Goal: Information Seeking & Learning: Learn about a topic

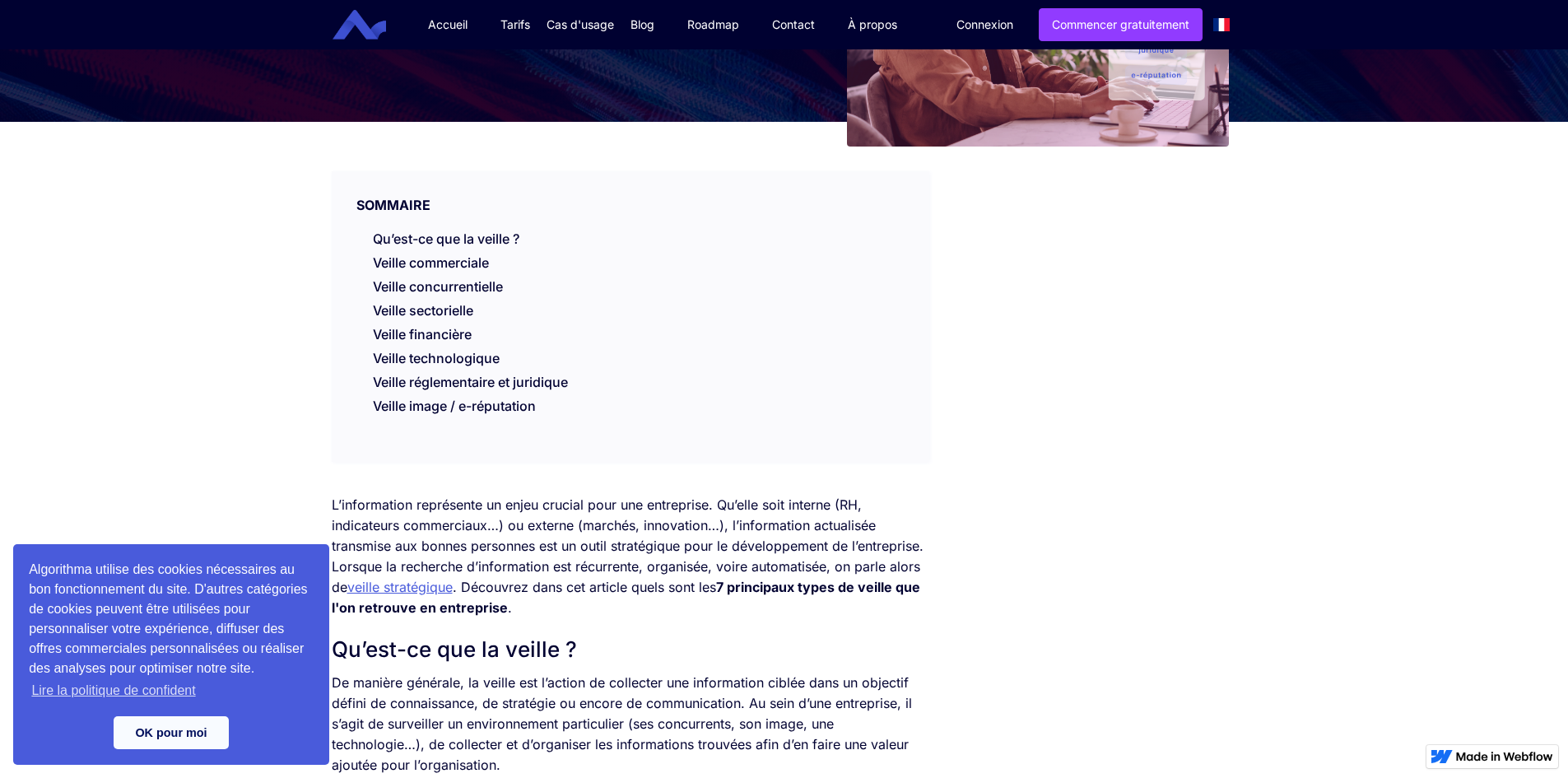
scroll to position [247, 0]
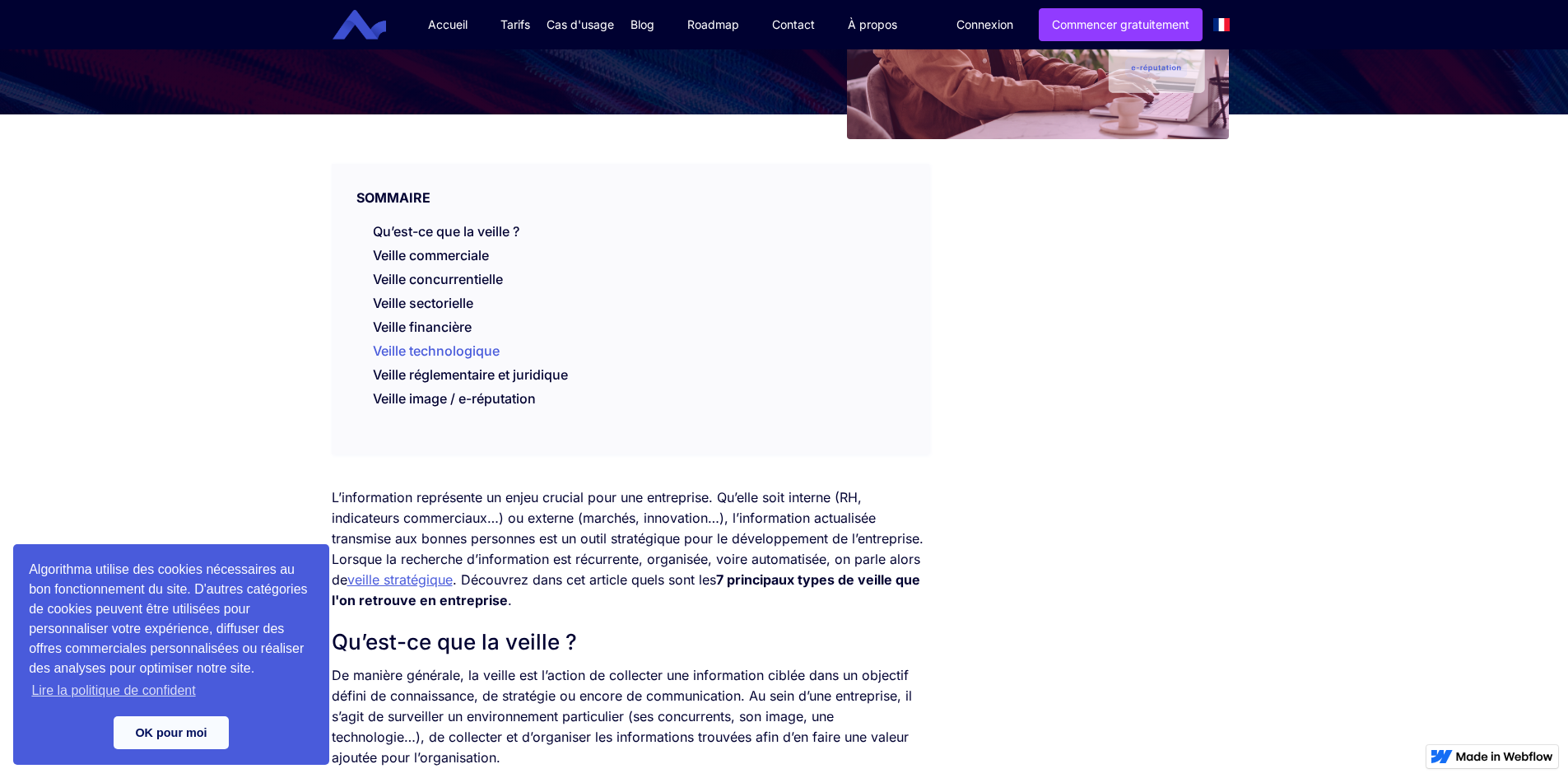
click at [444, 345] on link "Veille technologique" at bounding box center [435, 354] width 127 height 24
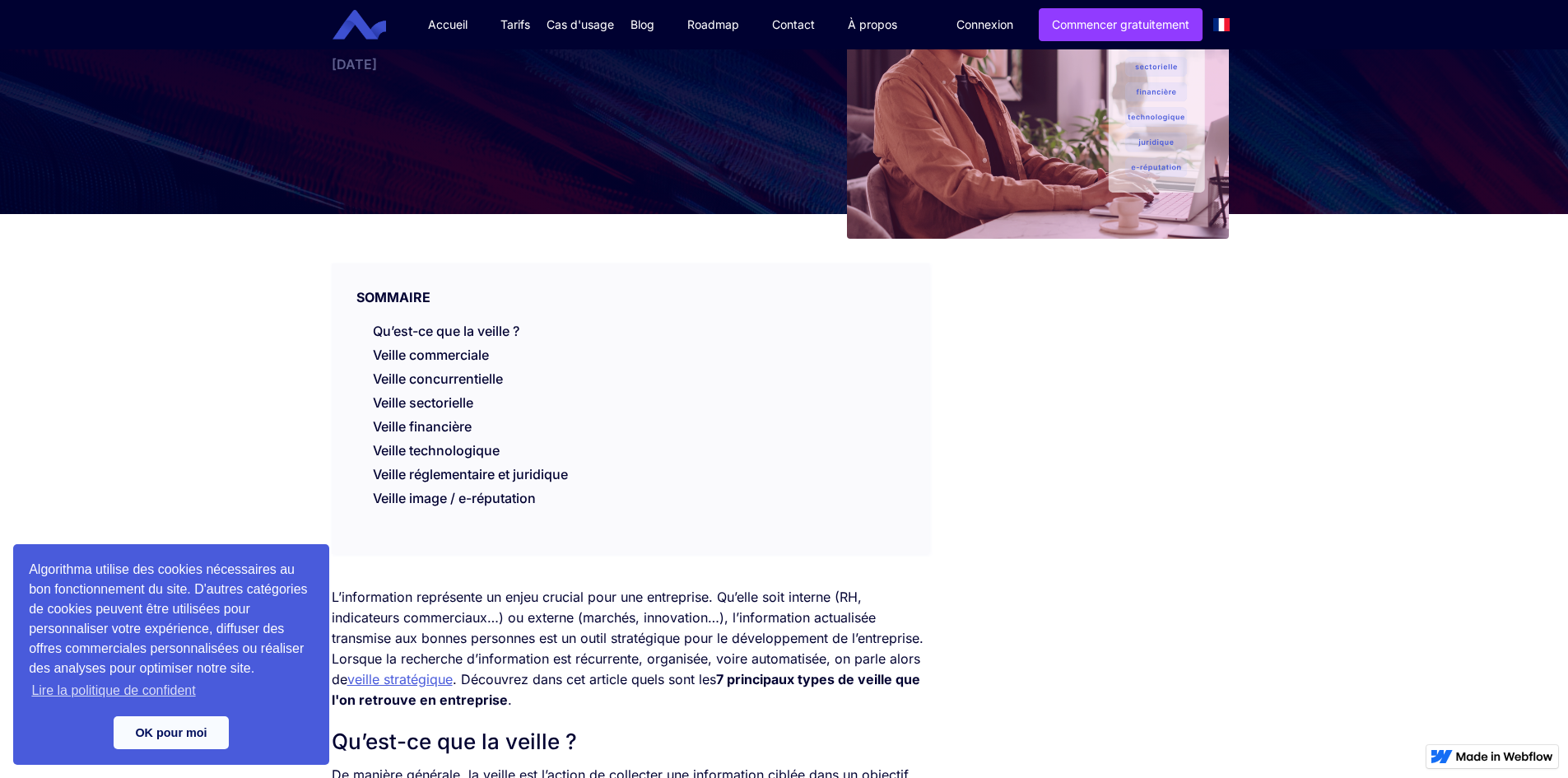
scroll to position [165, 0]
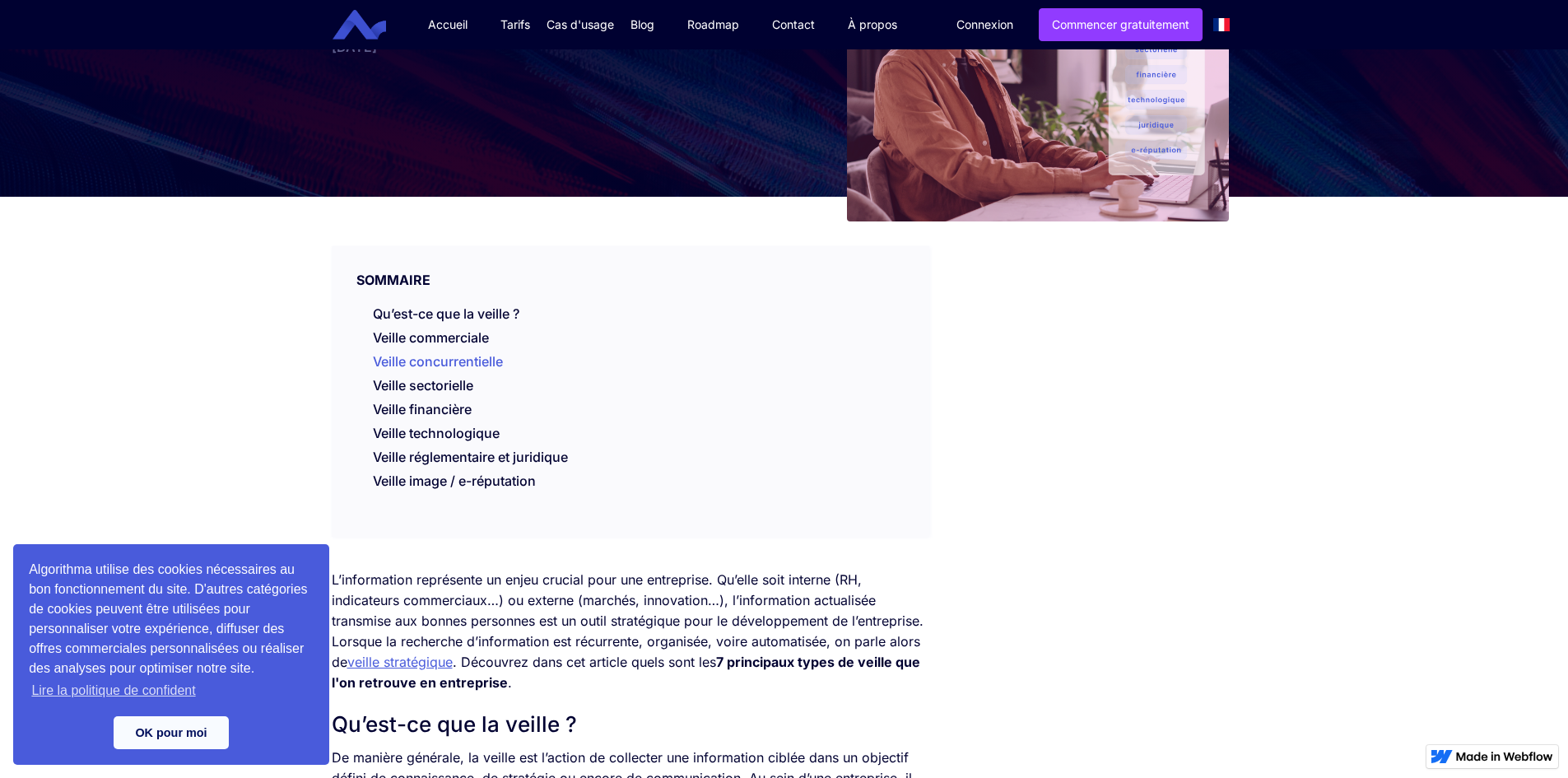
click at [413, 362] on link "Veille concurrentielle" at bounding box center [437, 361] width 130 height 16
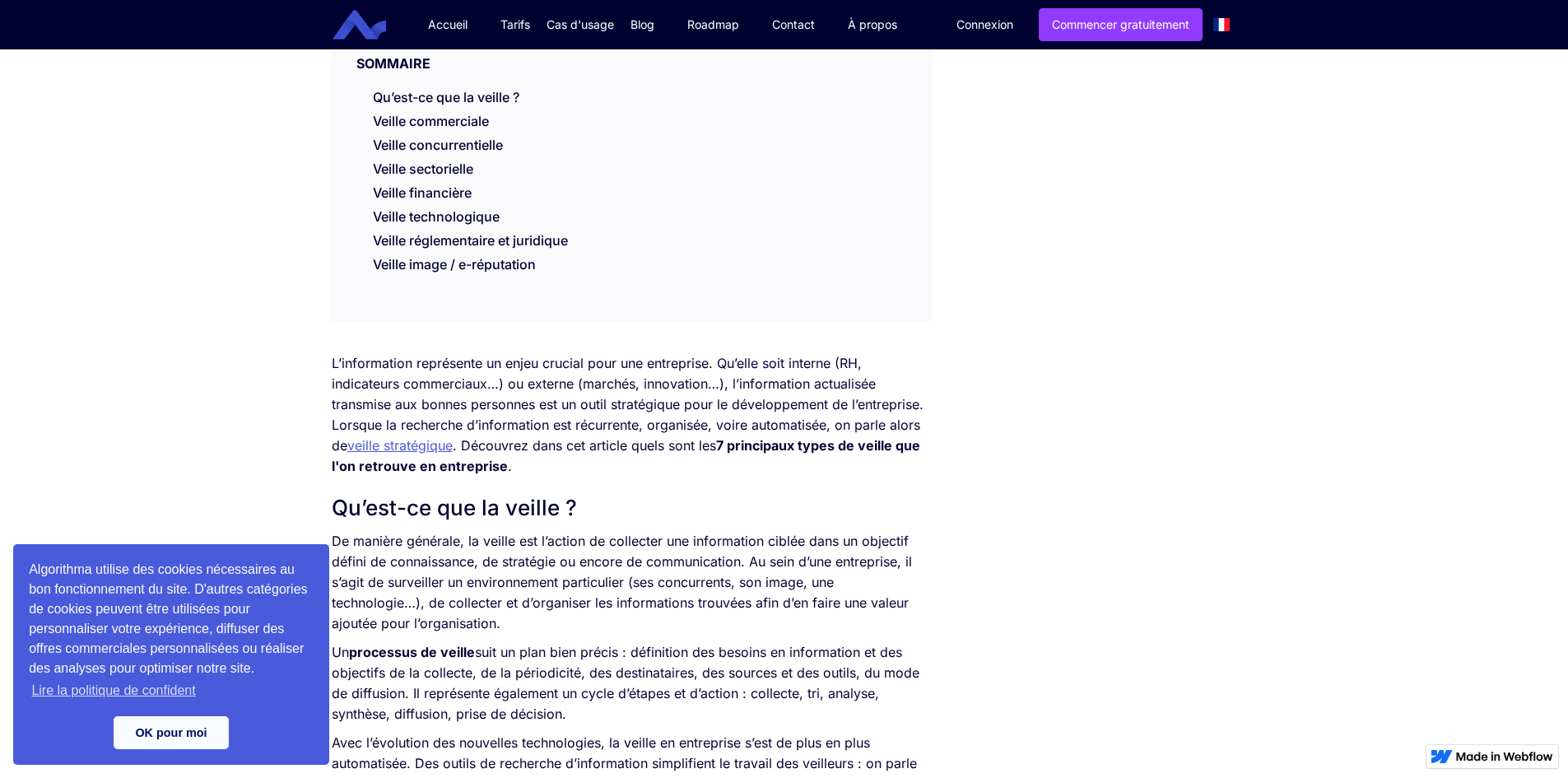
scroll to position [390, 0]
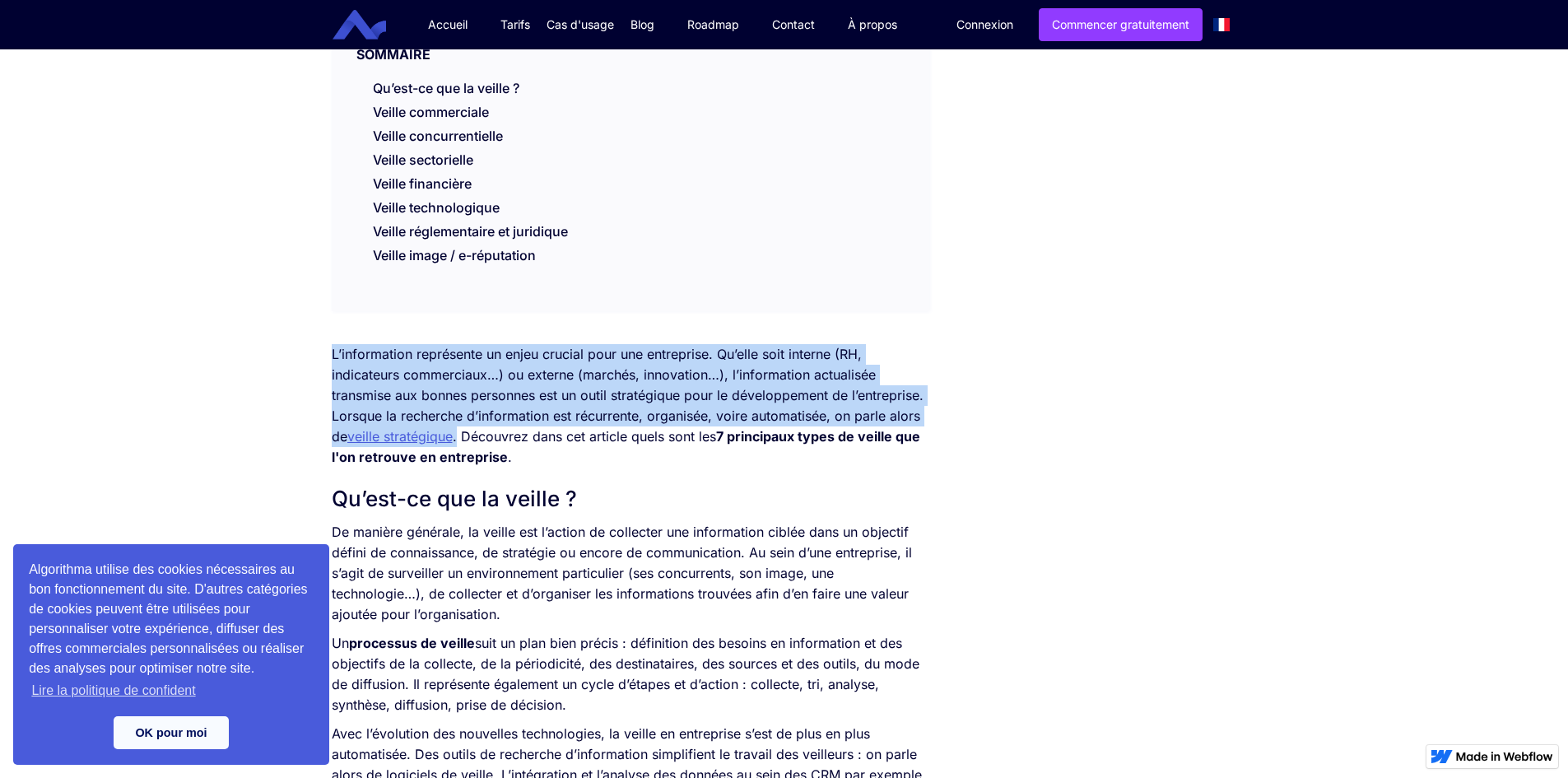
drag, startPoint x: 319, startPoint y: 349, endPoint x: 460, endPoint y: 441, distance: 168.4
copy p "L’information représente un enjeu crucial pour une entreprise. Qu’elle soit int…"
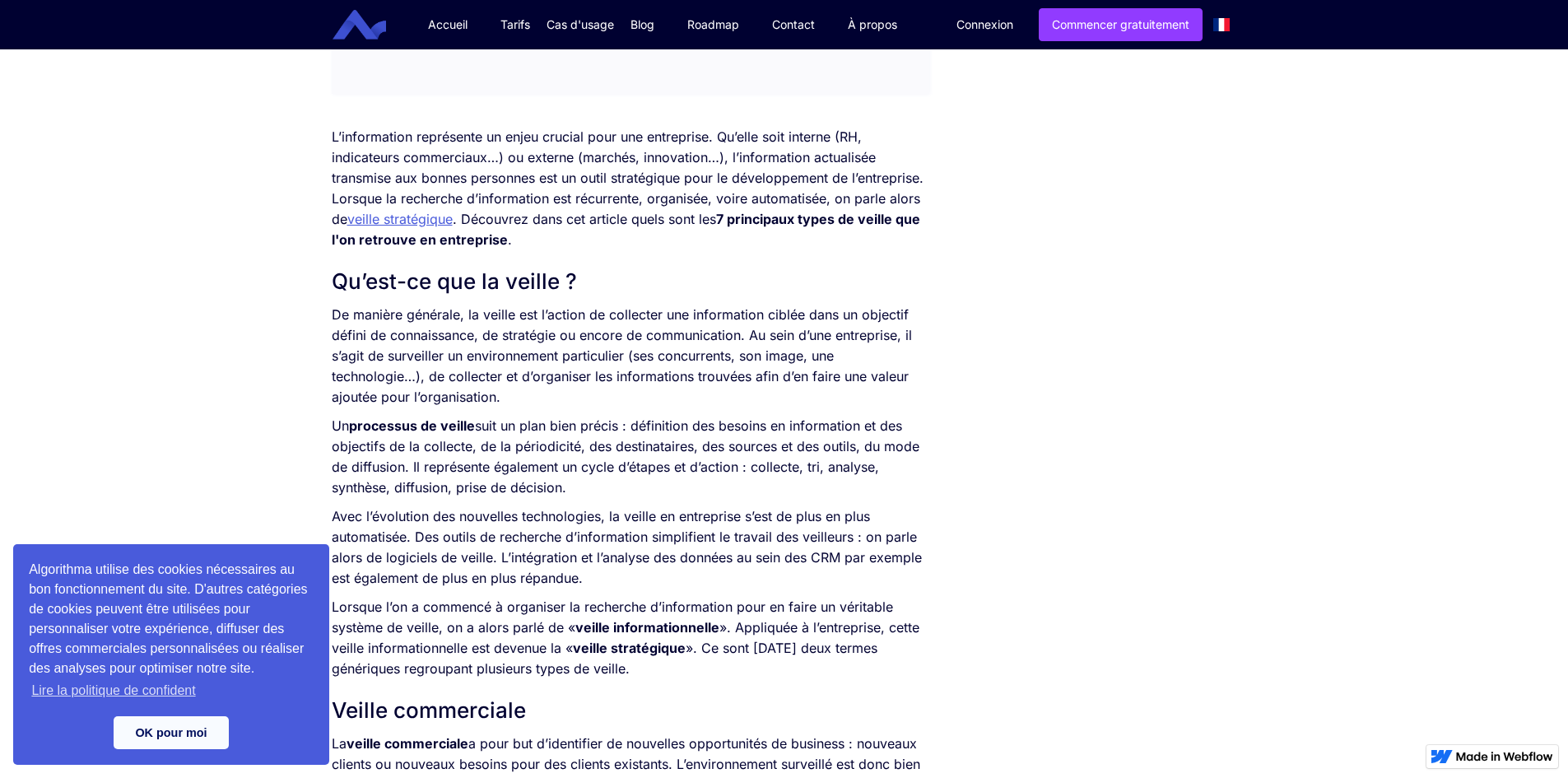
scroll to position [637, 0]
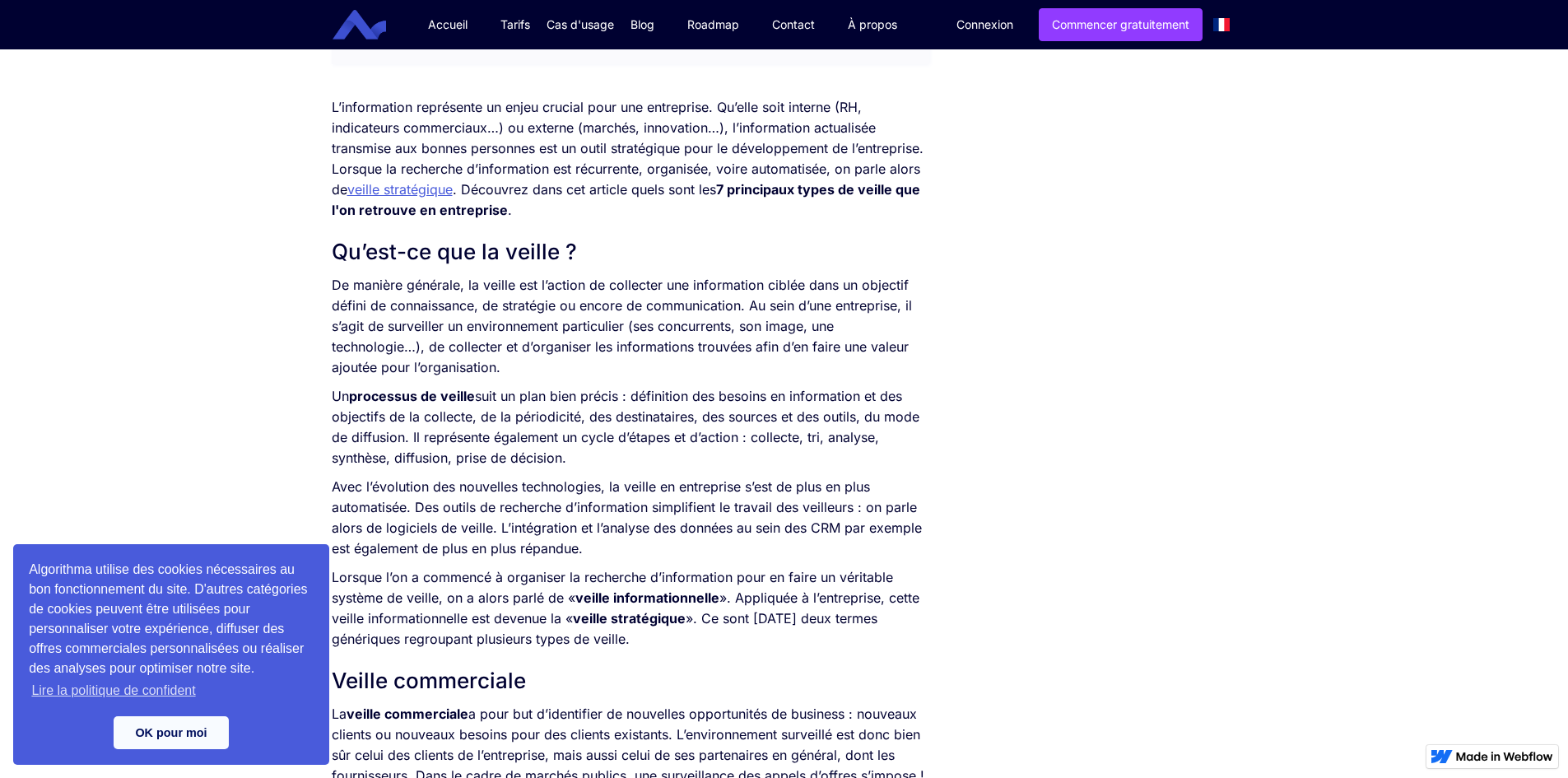
click at [543, 274] on div "L’information représente un enjeu crucial pour une entreprise. Qu’elle soit int…" at bounding box center [630, 778] width 598 height 1362
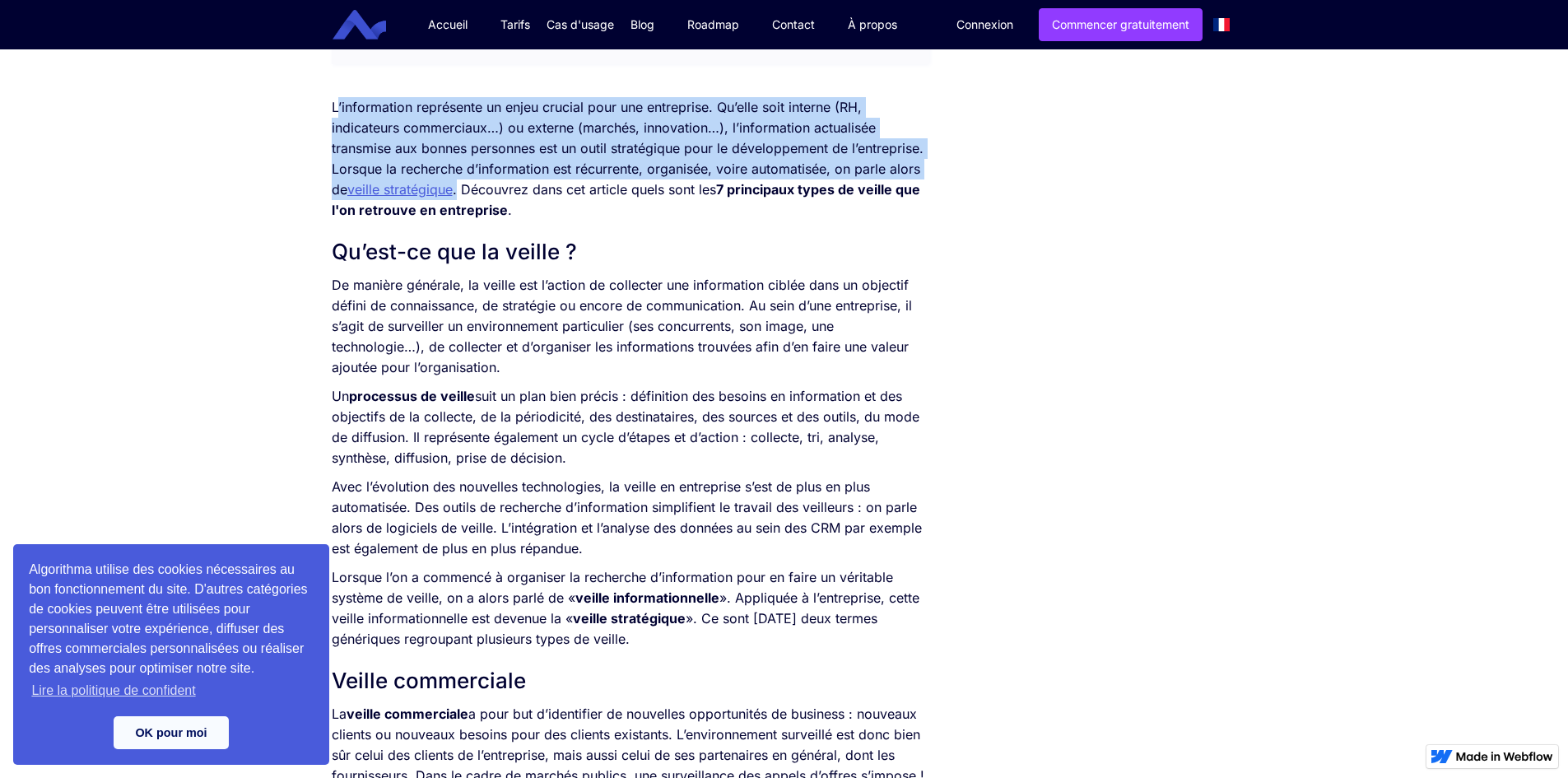
drag, startPoint x: 357, startPoint y: 107, endPoint x: 462, endPoint y: 190, distance: 133.8
click at [462, 190] on p "L’information représente un enjeu crucial pour une entreprise. Qu’elle soit int…" at bounding box center [630, 158] width 598 height 123
copy p "’information représente un enjeu crucial pour une entreprise. Qu’elle soit inte…"
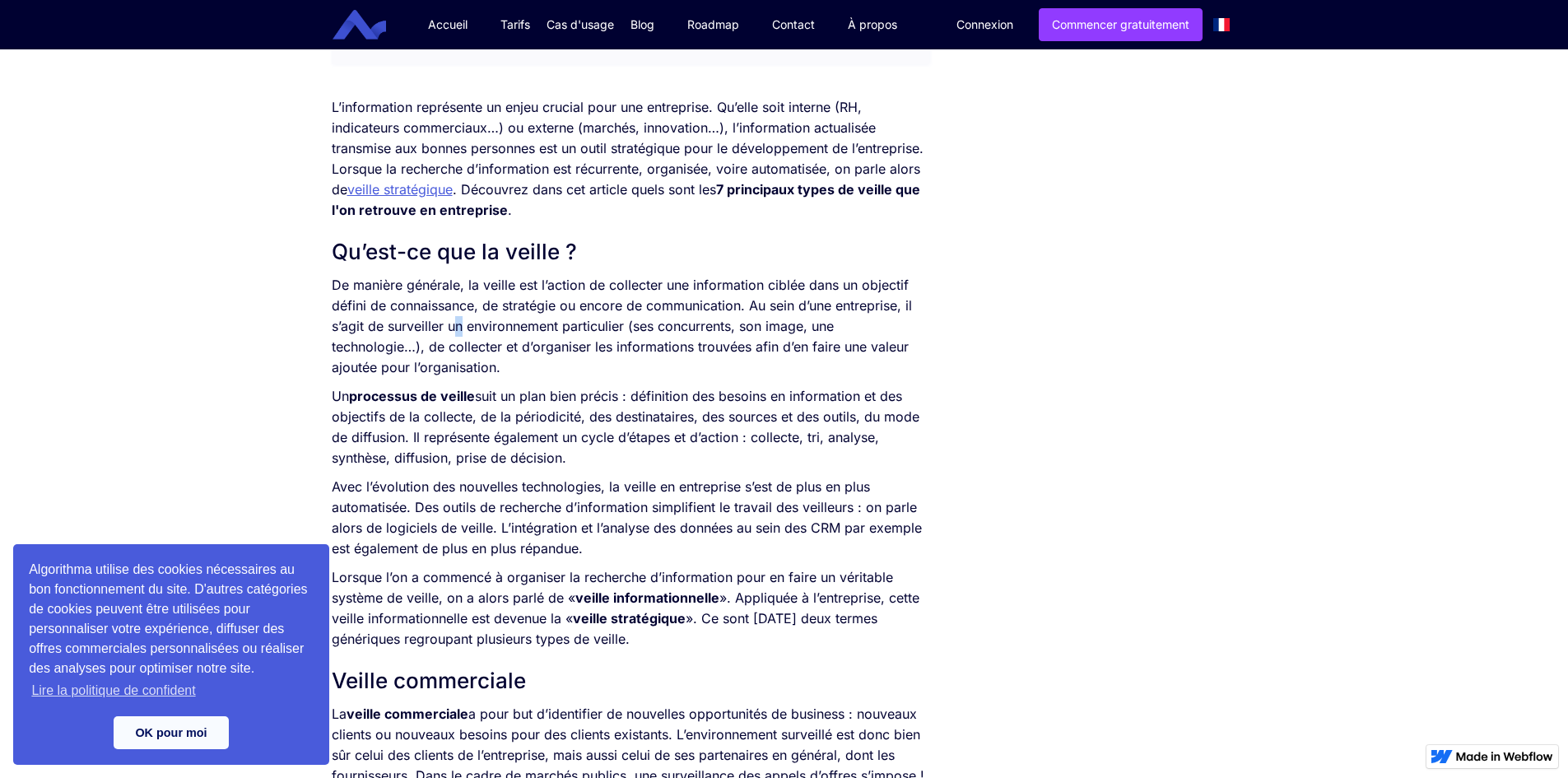
click at [462, 329] on p "De manière générale, la veille est l’action de collecter une information ciblée…" at bounding box center [630, 326] width 598 height 103
drag, startPoint x: 618, startPoint y: 246, endPoint x: 325, endPoint y: 257, distance: 293.2
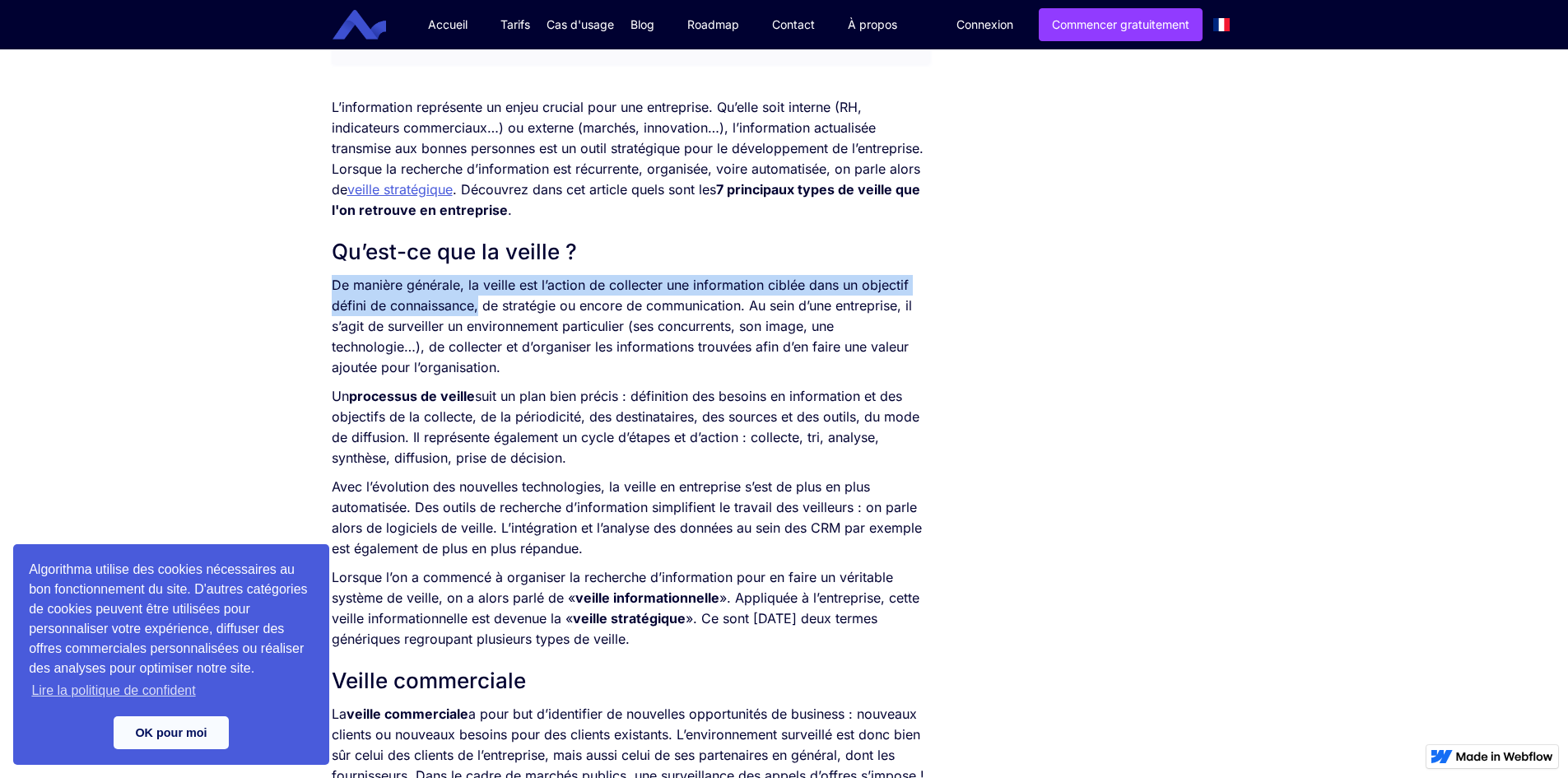
drag, startPoint x: 327, startPoint y: 284, endPoint x: 481, endPoint y: 308, distance: 155.9
click at [475, 304] on p "De manière générale, la veille est l’action de collecter une information ciblée…" at bounding box center [630, 326] width 598 height 103
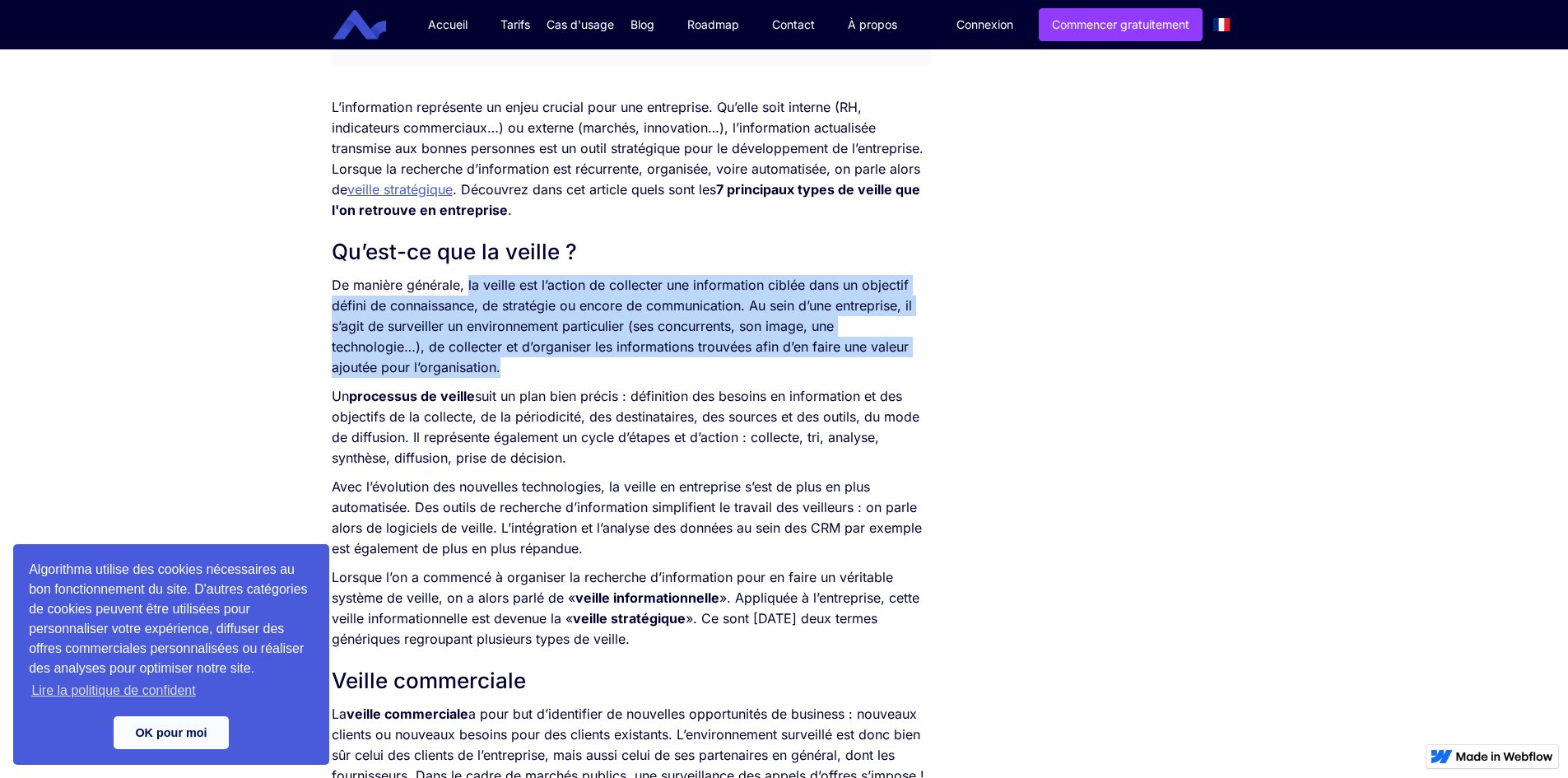
drag, startPoint x: 467, startPoint y: 280, endPoint x: 541, endPoint y: 370, distance: 116.5
click at [541, 370] on p "De manière générale, la veille est l’action de collecter une information ciblée…" at bounding box center [630, 326] width 598 height 103
copy p "la veille est l’action de collecter une information ciblée dans un objectif déf…"
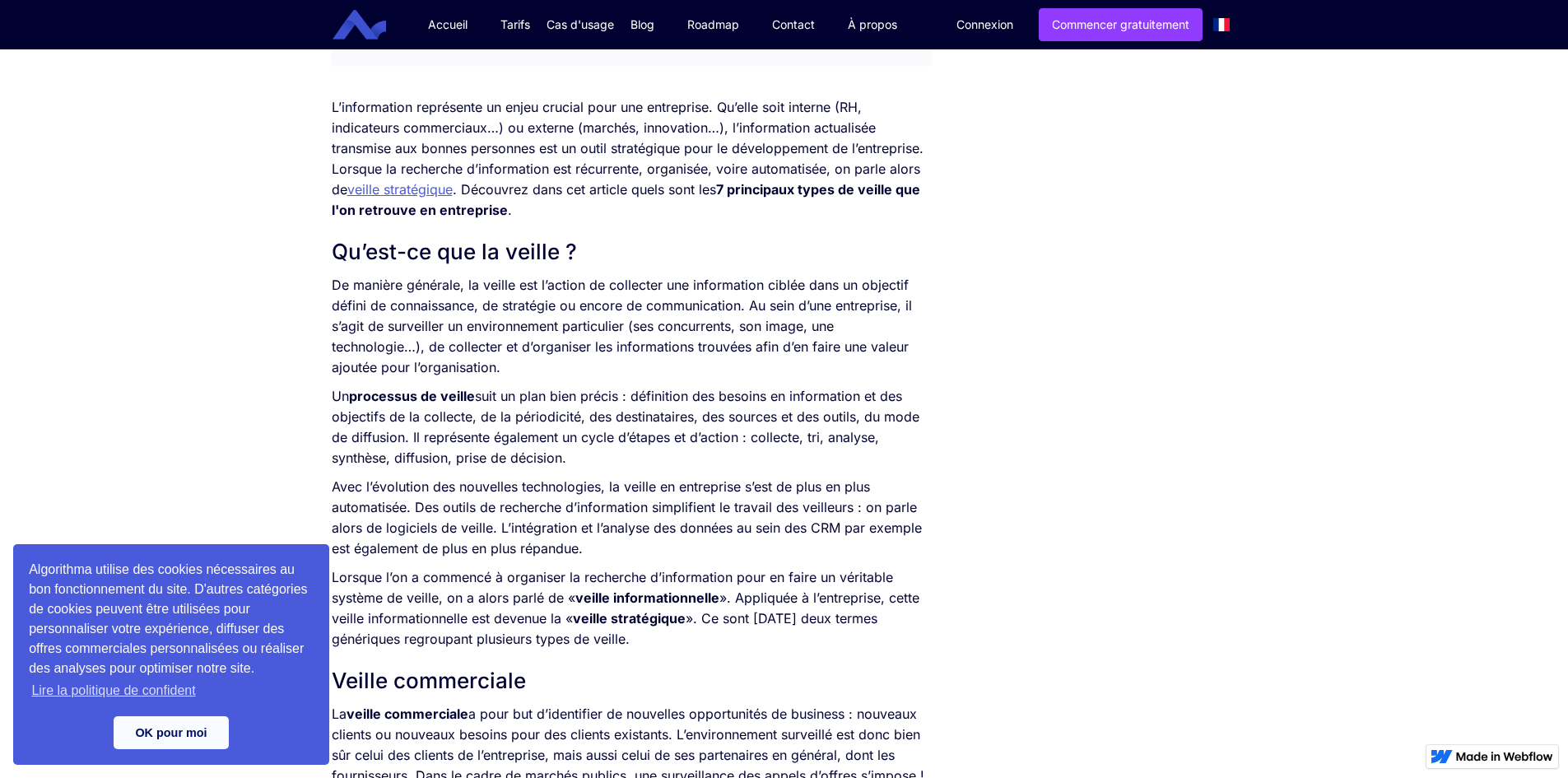
click at [843, 419] on p "Un processus de veille suit un plan bien précis : définition des besoins en inf…" at bounding box center [630, 427] width 598 height 82
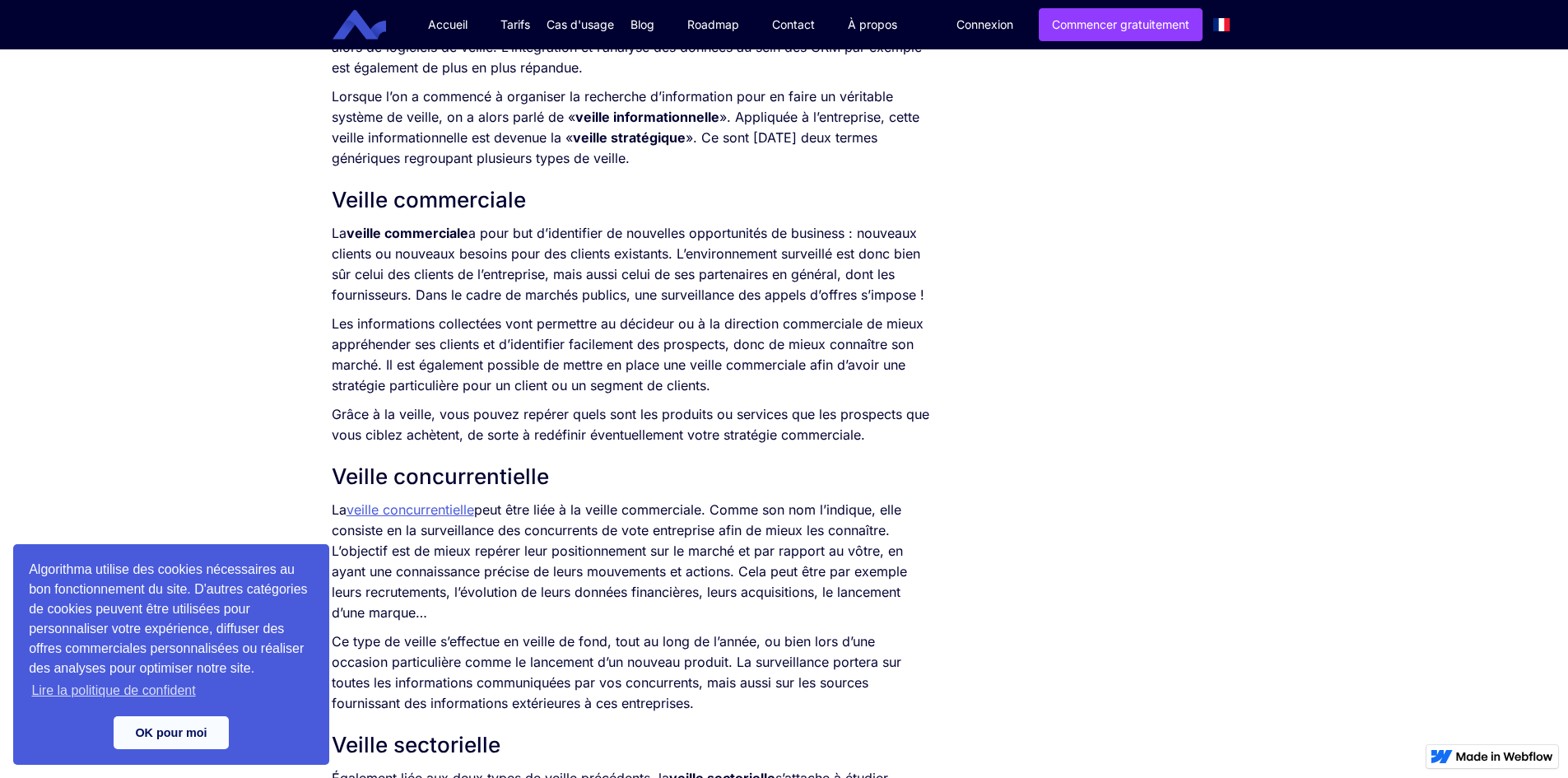
scroll to position [1131, 0]
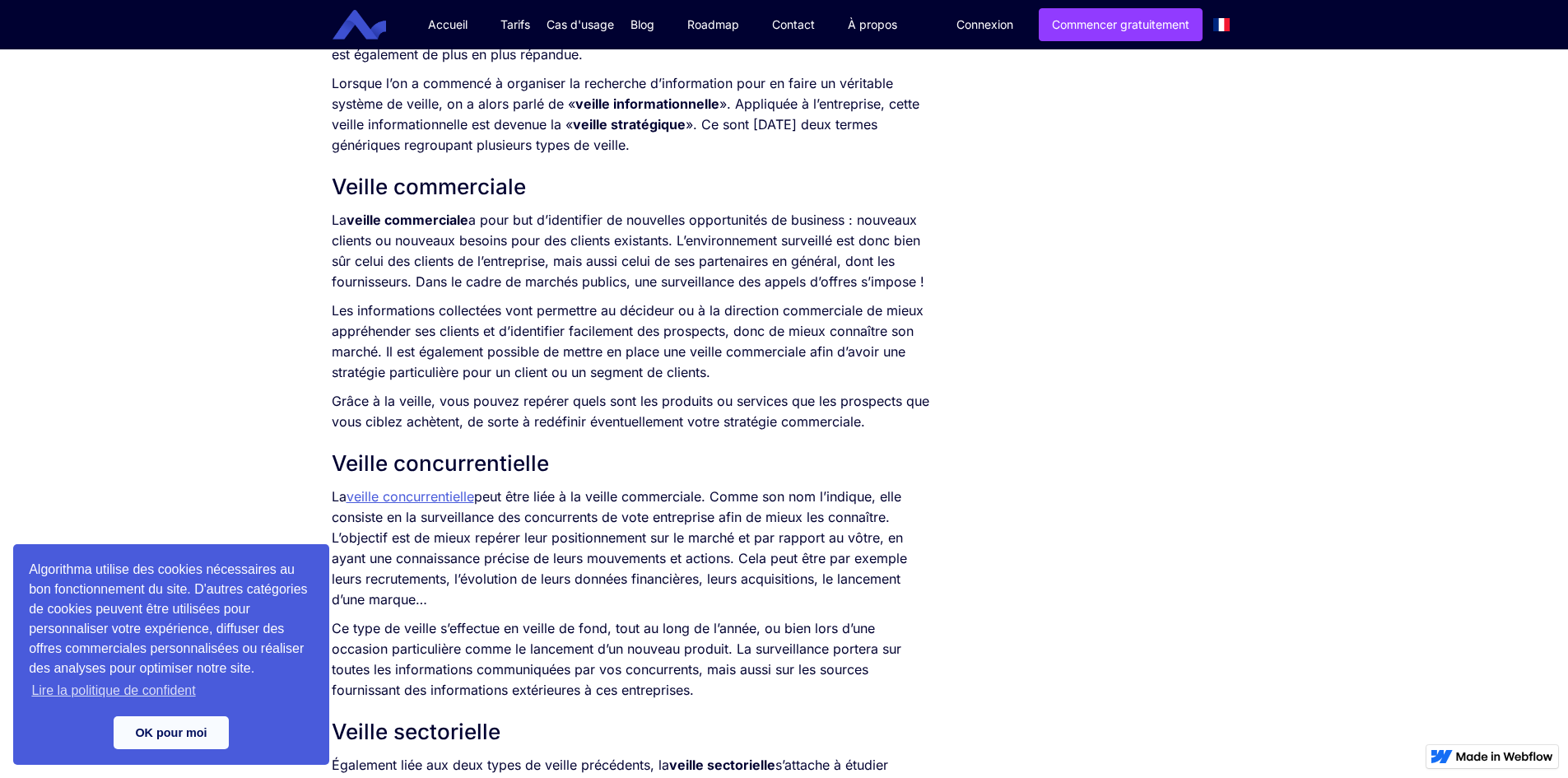
click at [535, 413] on p "Grâce à la veille, vous pouvez repérer quels sont les produits ou services que …" at bounding box center [630, 411] width 598 height 41
click at [324, 214] on div "SOMMAIRE Qu’est-ce que la veille ? Veille commerciale Veille concurrentielle Ve…" at bounding box center [630, 791] width 615 height 3121
drag, startPoint x: 326, startPoint y: 193, endPoint x: 531, endPoint y: 189, distance: 205.0
click at [531, 189] on div "SOMMAIRE Qu’est-ce que la veille ? Veille commerciale Veille concurrentielle Ve…" at bounding box center [630, 791] width 615 height 3121
copy h2 "Veille commerciale"
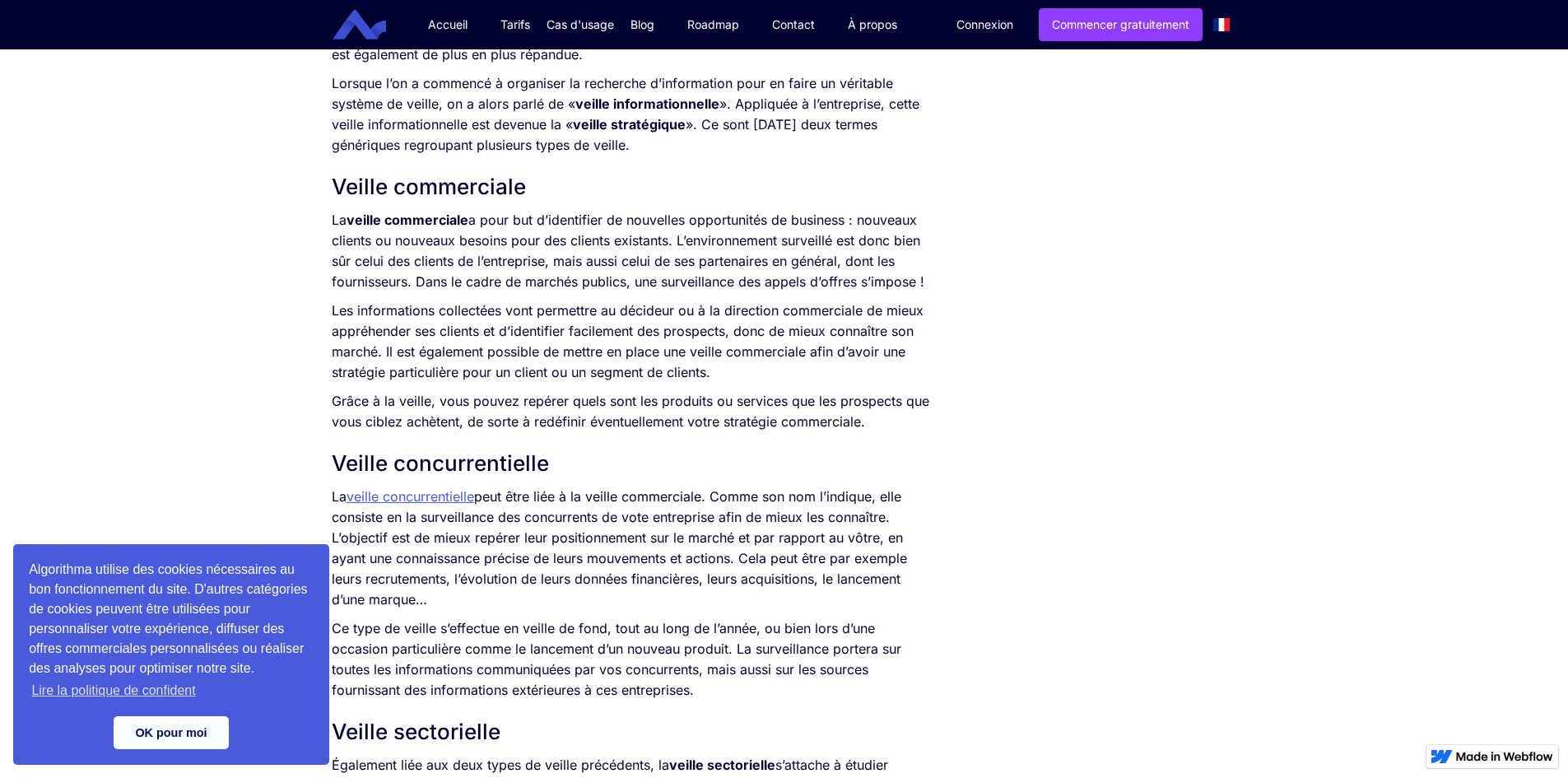
click at [439, 280] on p "La veille commerciale a pour but d’identifier de nouvelles opportunités de busi…" at bounding box center [630, 250] width 598 height 82
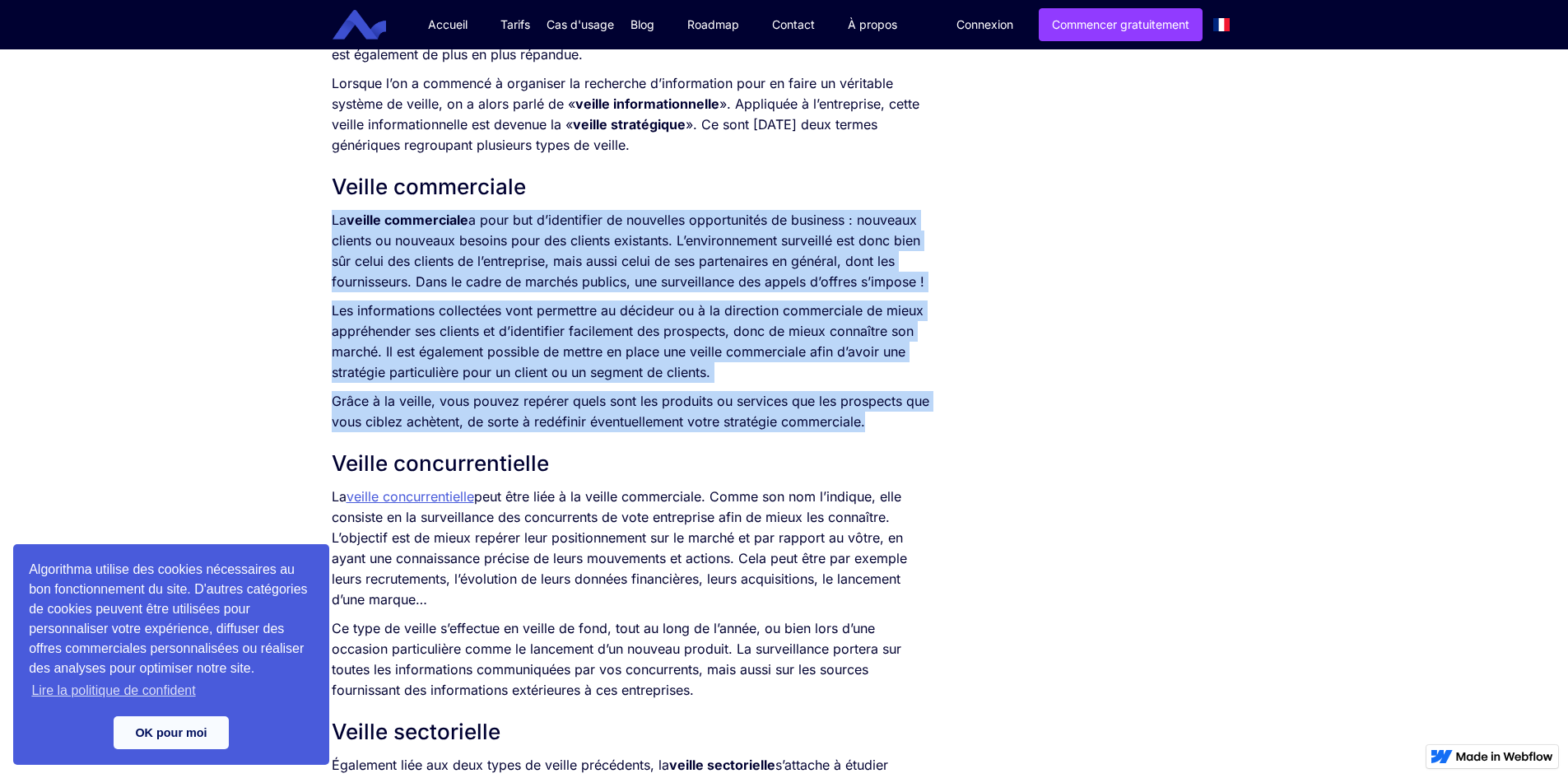
drag, startPoint x: 330, startPoint y: 213, endPoint x: 873, endPoint y: 427, distance: 583.6
click at [873, 427] on div "SOMMAIRE Qu’est-ce que la veille ? Veille commerciale Veille concurrentielle Ve…" at bounding box center [630, 791] width 615 height 3121
copy div "La veille commerciale a pour but d’identifier de nouvelles opportunités de busi…"
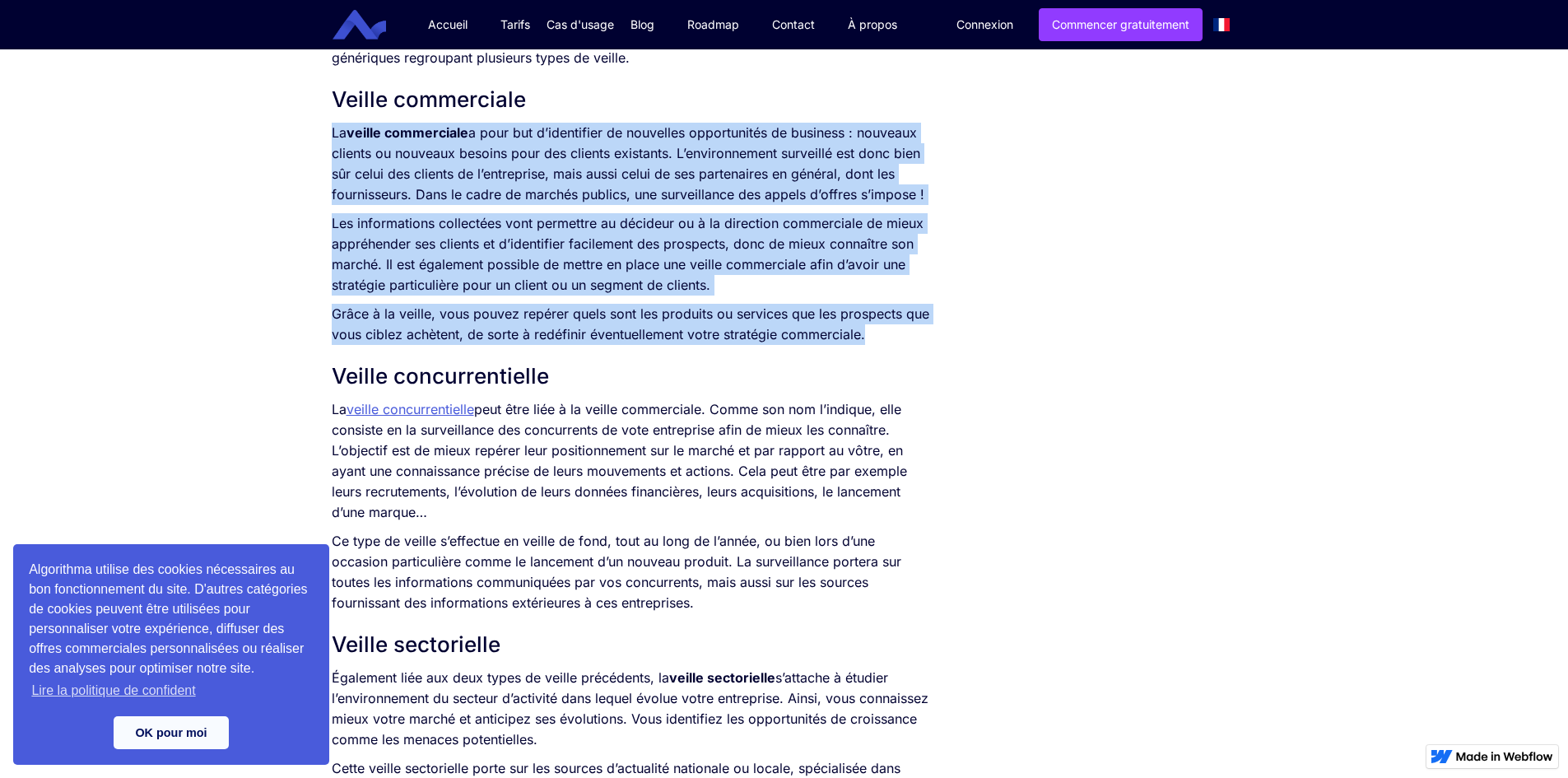
scroll to position [1049, 0]
